Goal: Find specific page/section: Find specific page/section

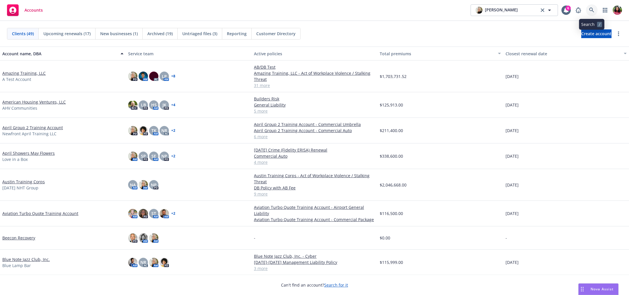
click at [592, 11] on icon at bounding box center [591, 10] width 5 height 5
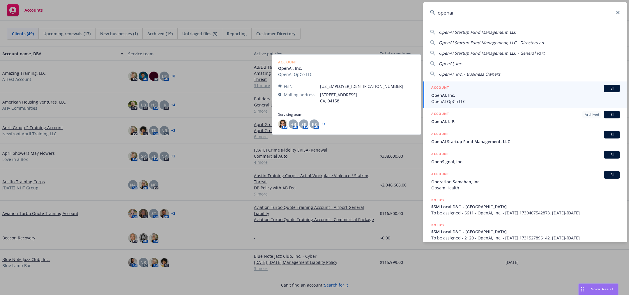
type input "openai"
click at [506, 91] on div "ACCOUNT BI" at bounding box center [525, 89] width 189 height 8
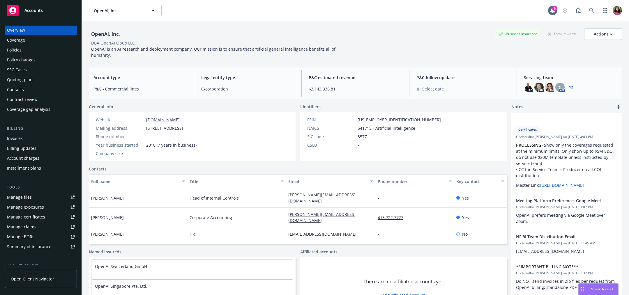
click at [22, 46] on div "Policies" at bounding box center [41, 49] width 68 height 9
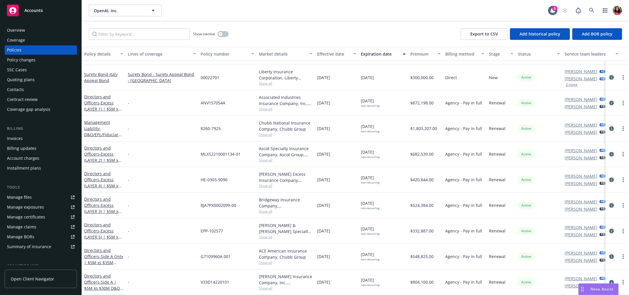
scroll to position [84, 0]
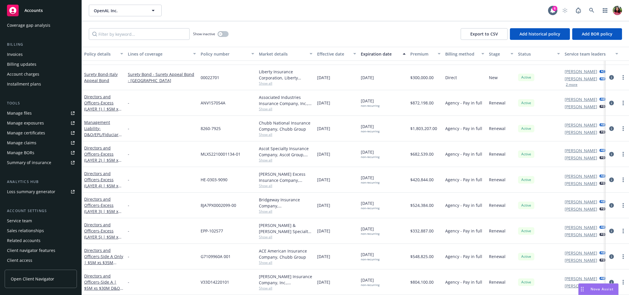
click at [20, 222] on div "Service team" at bounding box center [19, 220] width 25 height 9
